Goal: Register for event/course

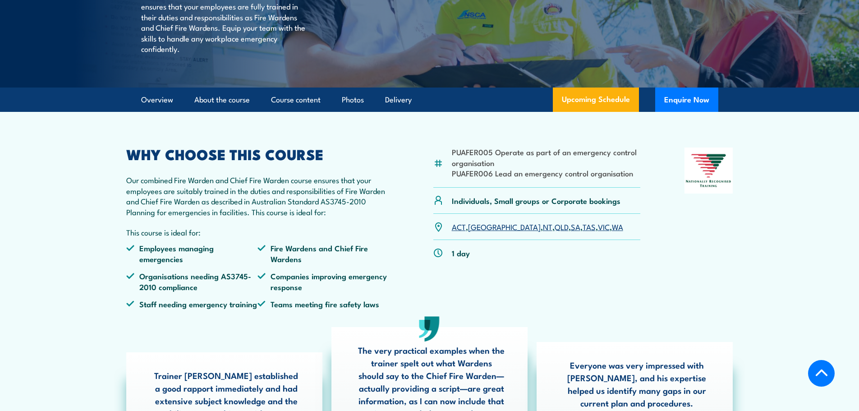
scroll to position [271, 0]
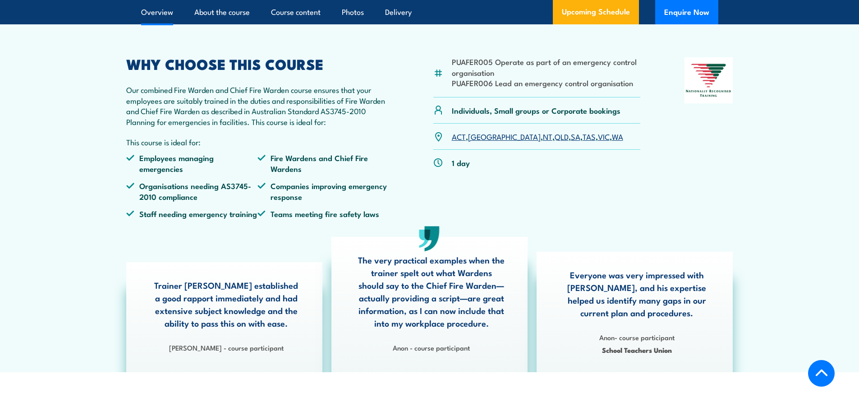
click at [555, 142] on link "QLD" at bounding box center [562, 136] width 14 height 11
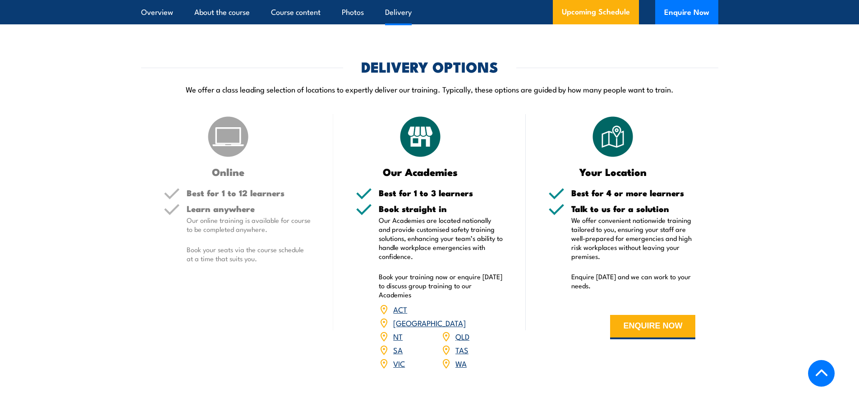
scroll to position [1146, 0]
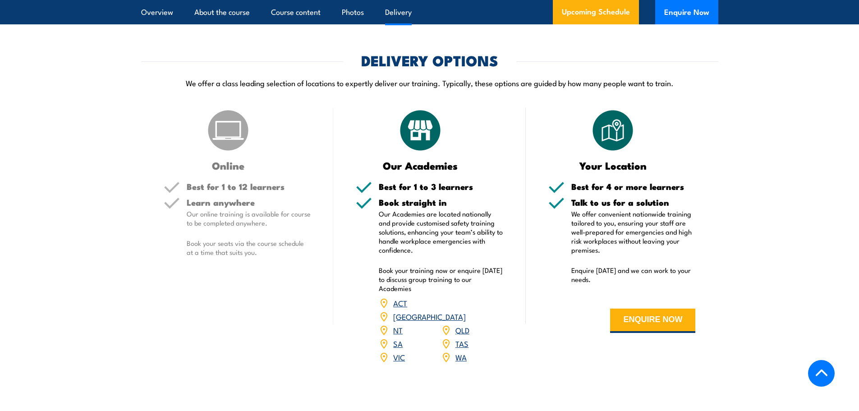
scroll to position [1263, 0]
